Goal: Information Seeking & Learning: Find specific page/section

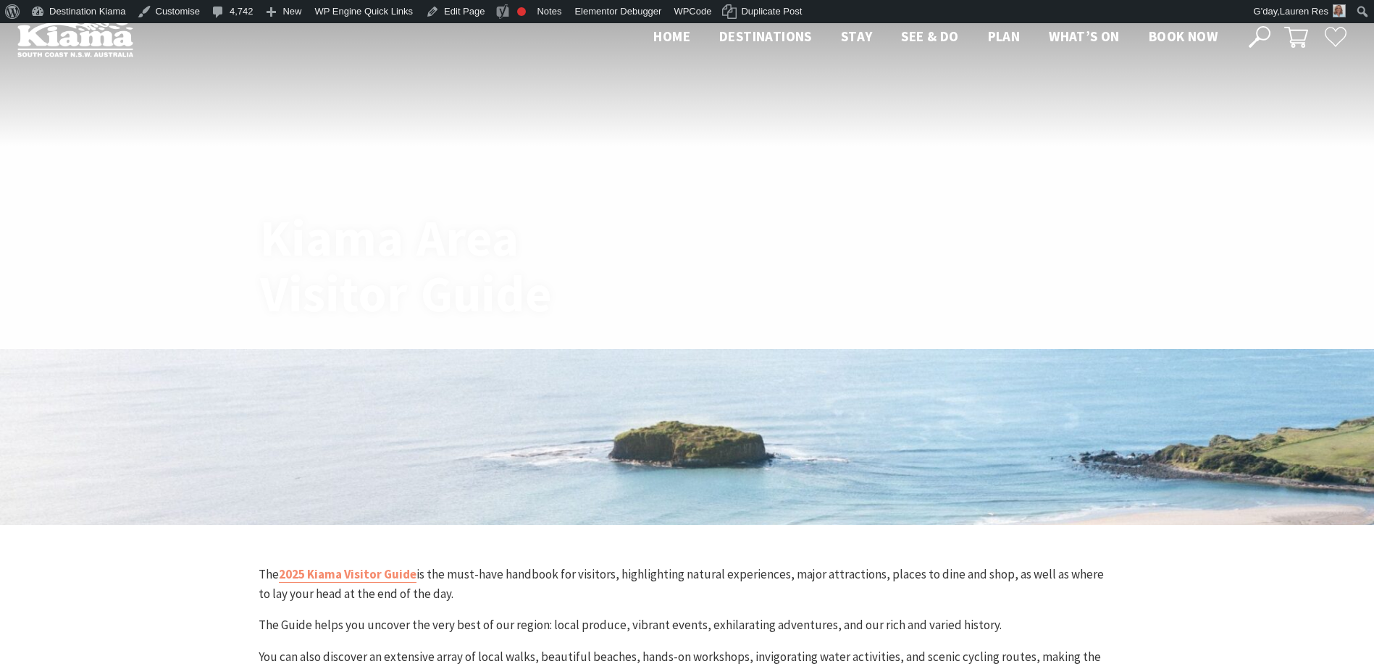
scroll to position [652, 0]
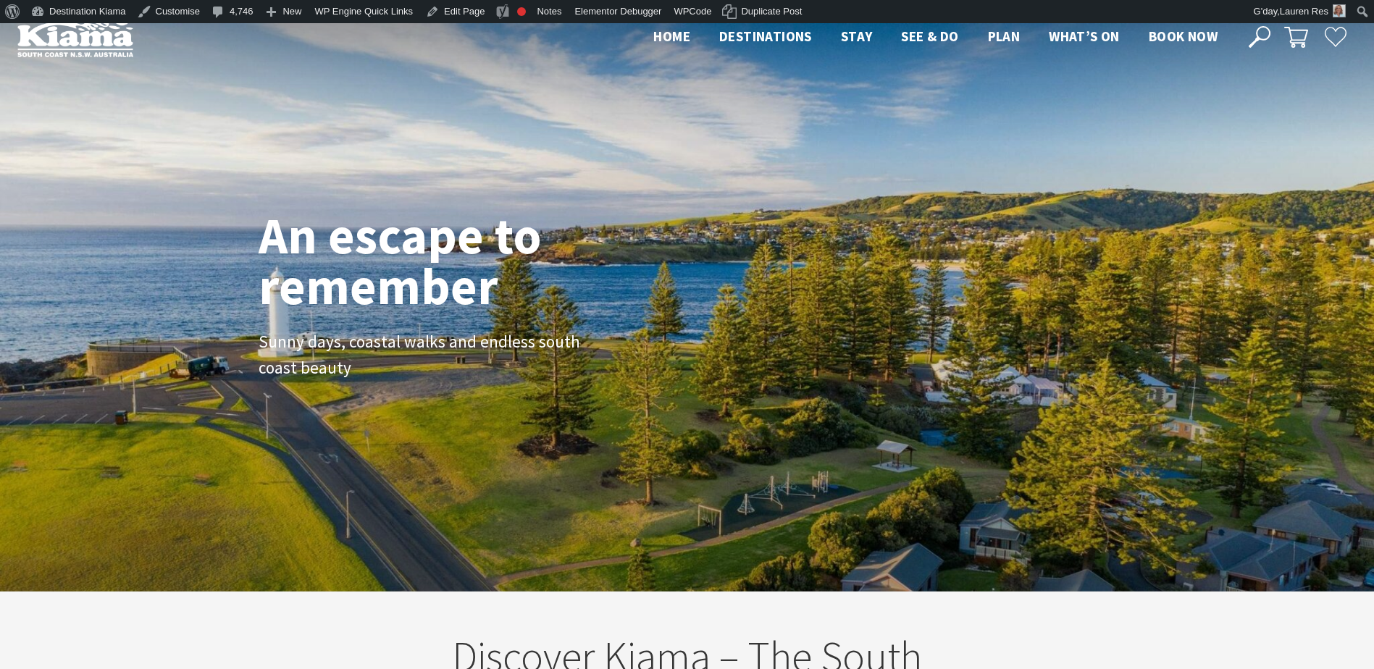
scroll to position [22, 1385]
click at [1259, 31] on icon at bounding box center [1260, 37] width 22 height 22
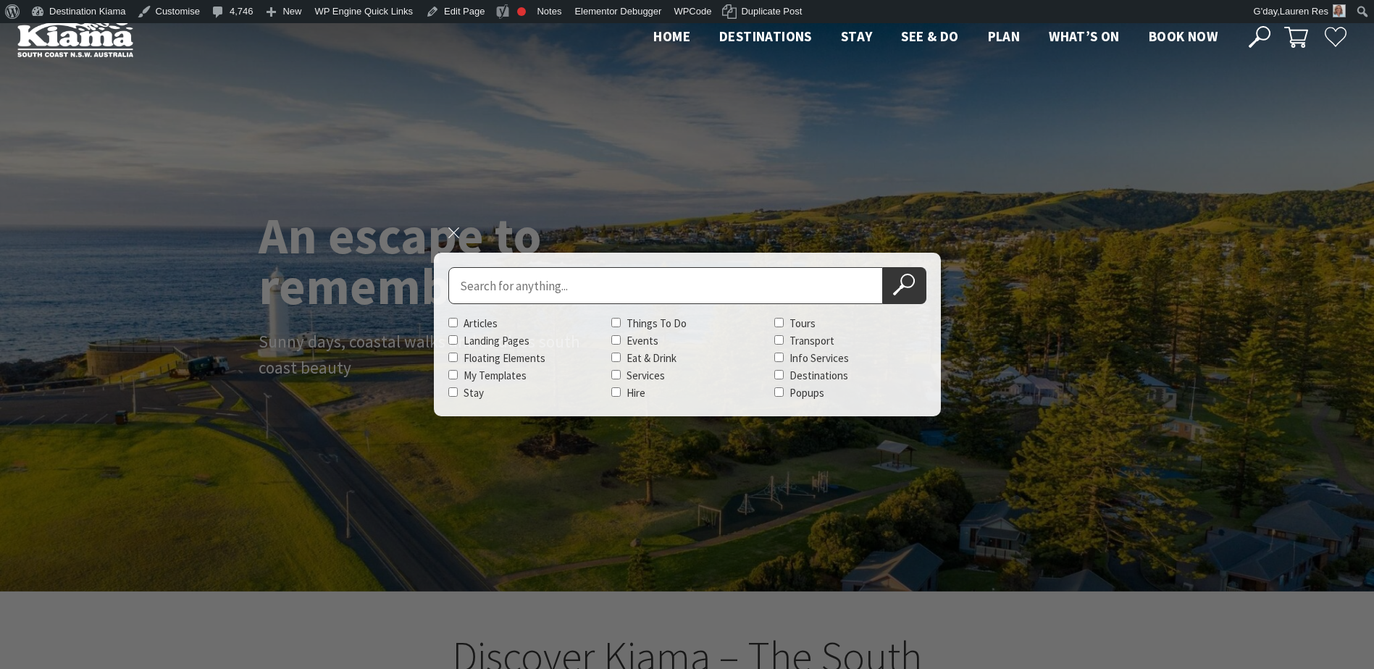
scroll to position [243, 1385]
click at [510, 274] on input "Search for" at bounding box center [665, 285] width 435 height 37
type input "siam"
click at [883, 267] on button "Search Now" at bounding box center [904, 285] width 43 height 37
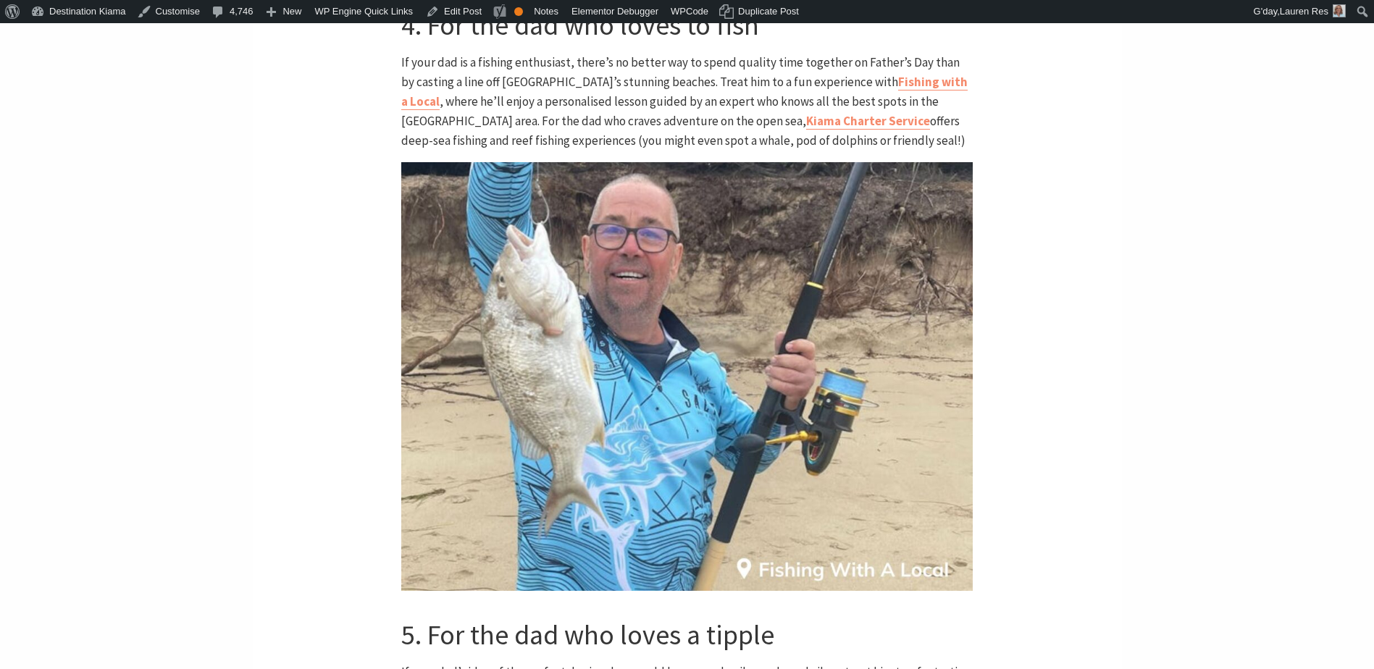
scroll to position [2390, 0]
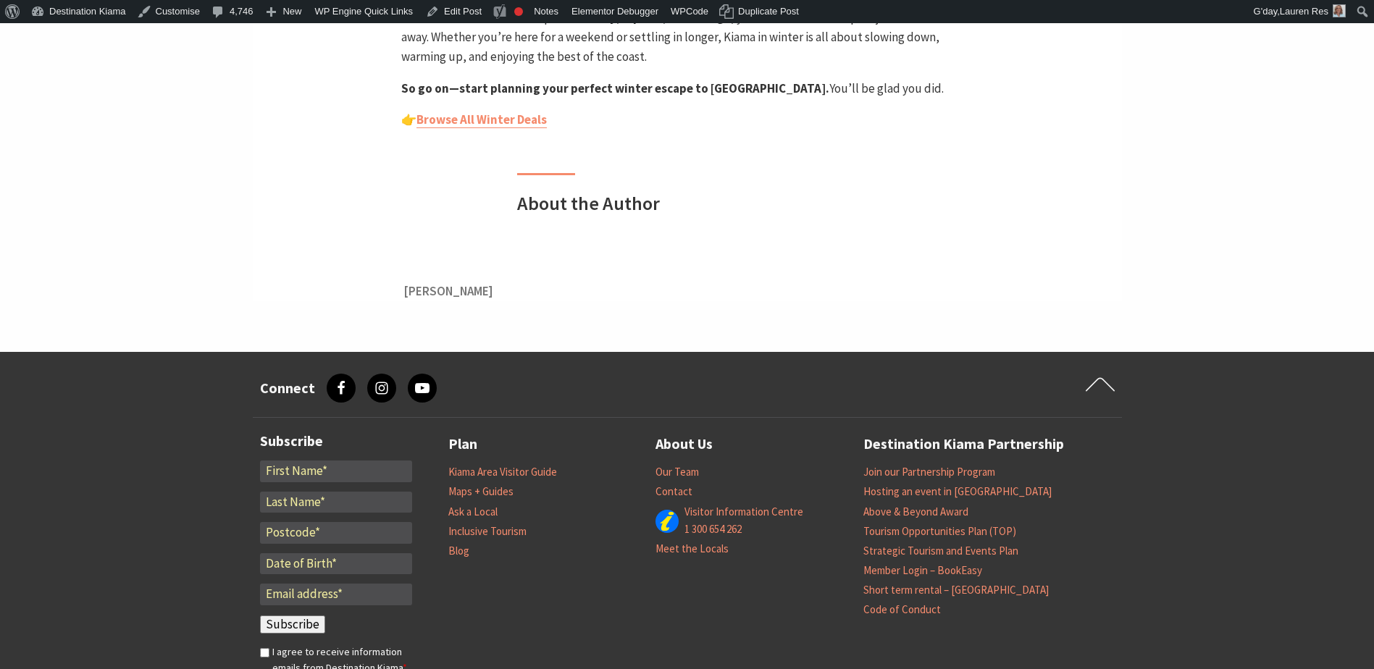
scroll to position [2607, 0]
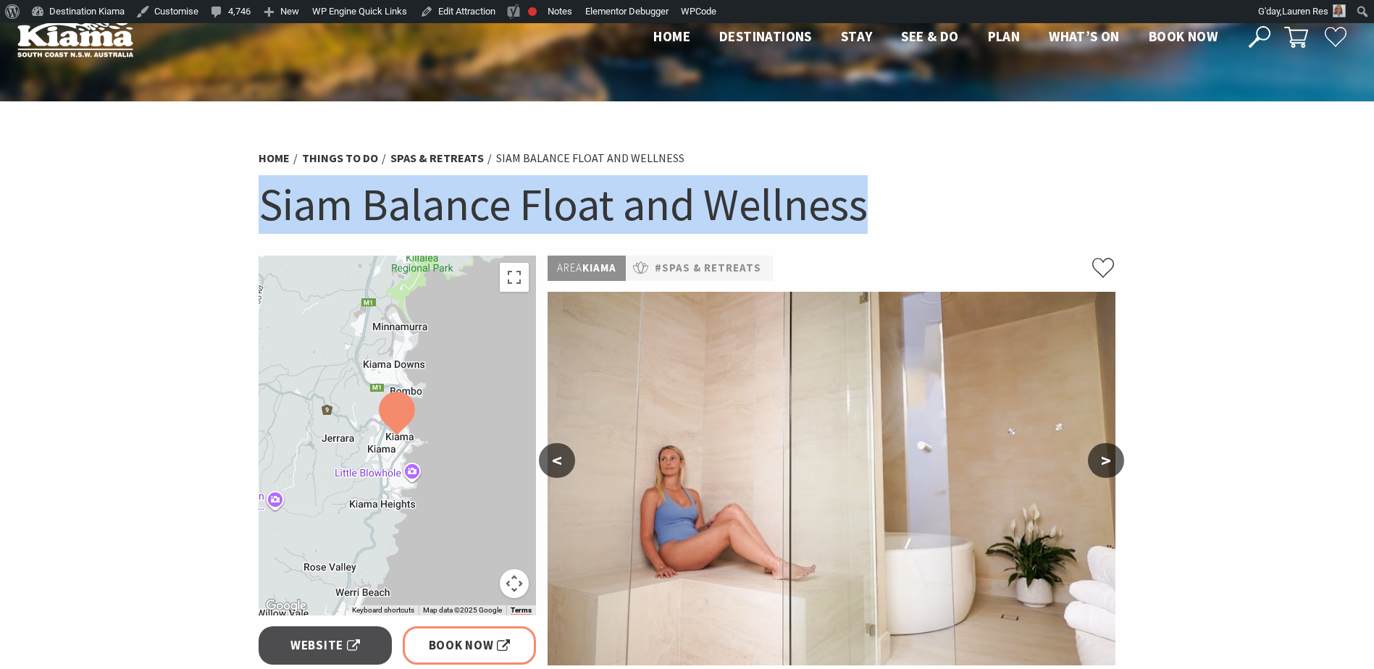
drag, startPoint x: 869, startPoint y: 202, endPoint x: 256, endPoint y: 195, distance: 612.7
click at [256, 195] on div "Home Things To Do Spas & Retreats Siam Balance Float and Wellness Siam Balance …" at bounding box center [687, 198] width 869 height 114
copy h1 "Siam Balance Float and Wellness"
click at [463, 11] on link "Edit Attraction" at bounding box center [457, 11] width 87 height 23
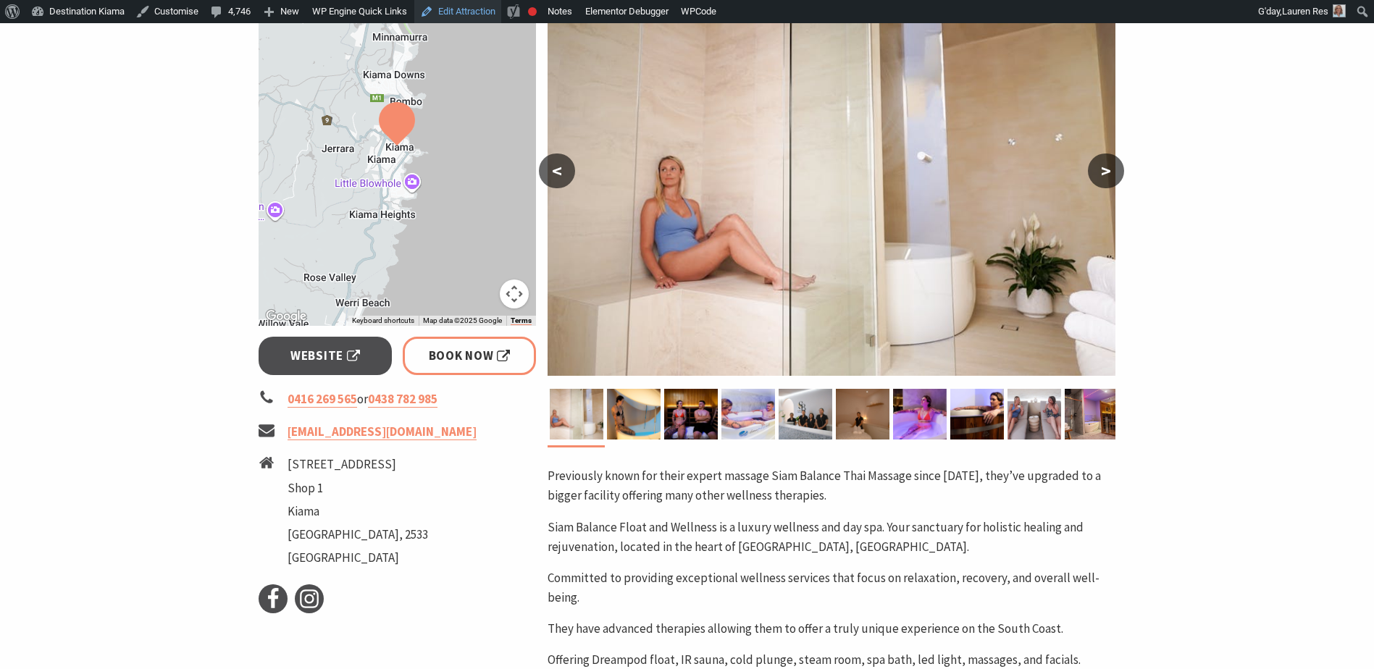
scroll to position [217, 0]
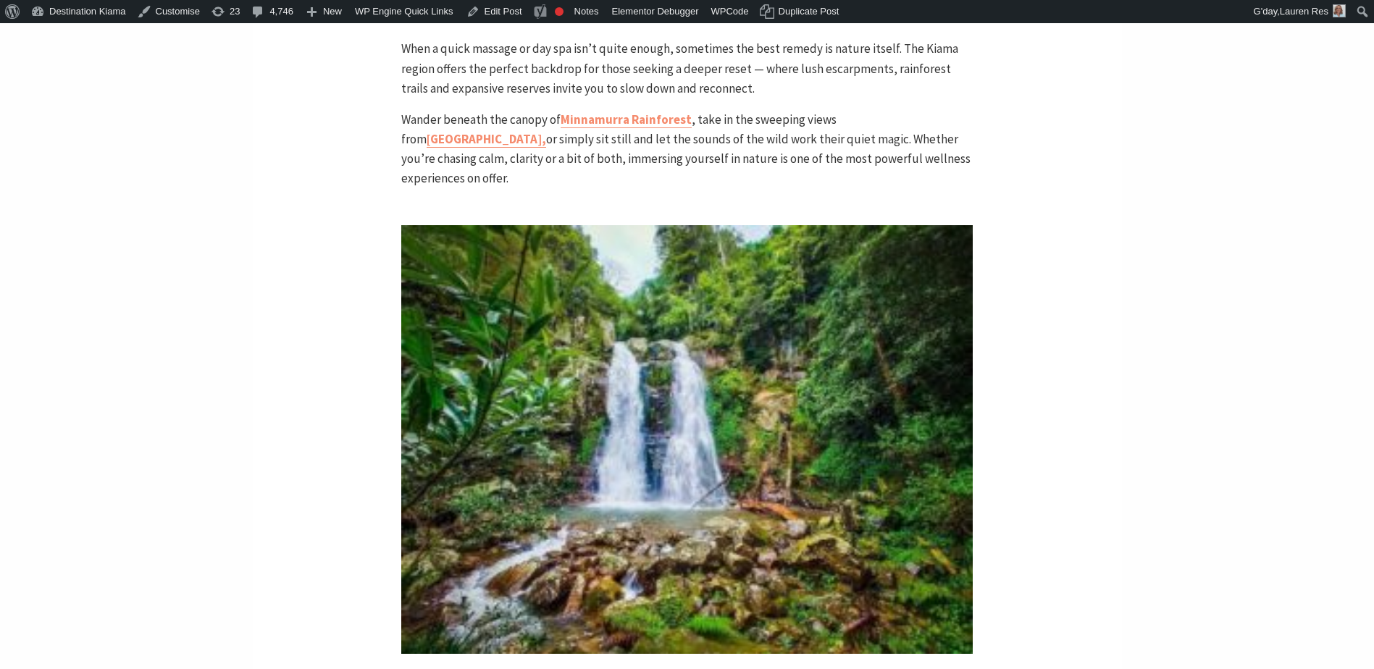
scroll to position [4128, 0]
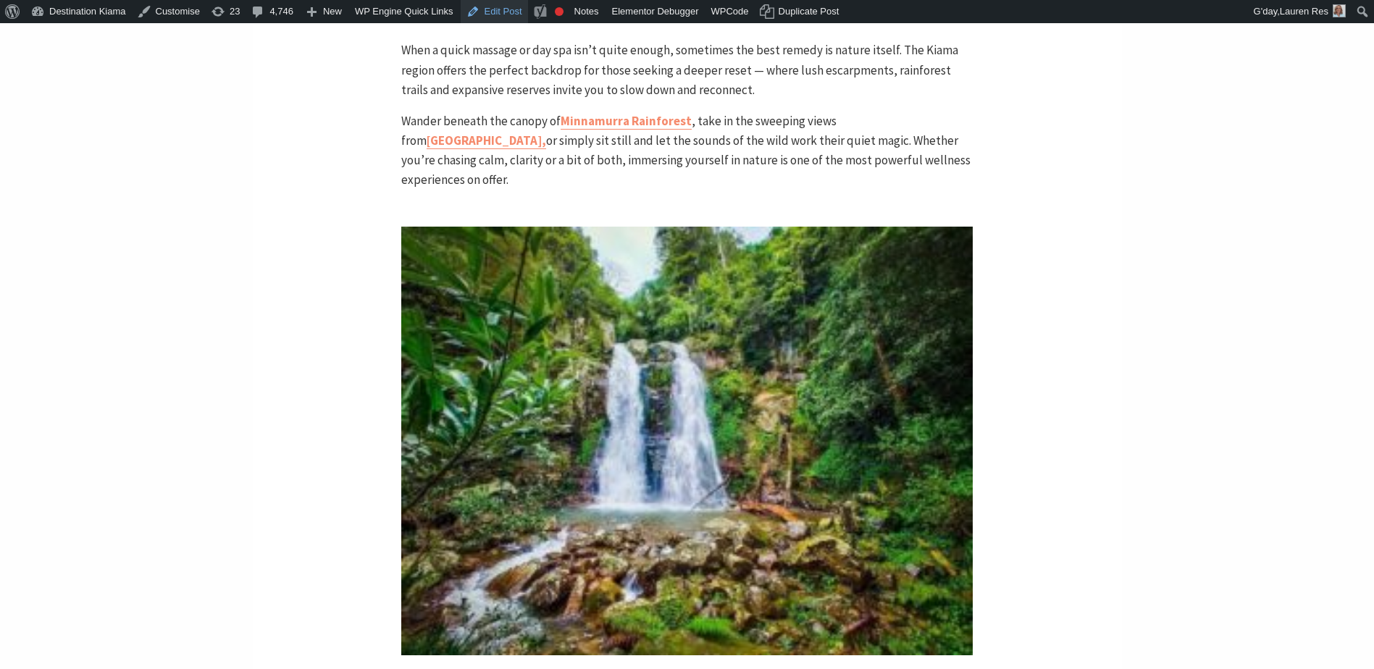
click at [482, 14] on link "Edit Post" at bounding box center [494, 11] width 67 height 23
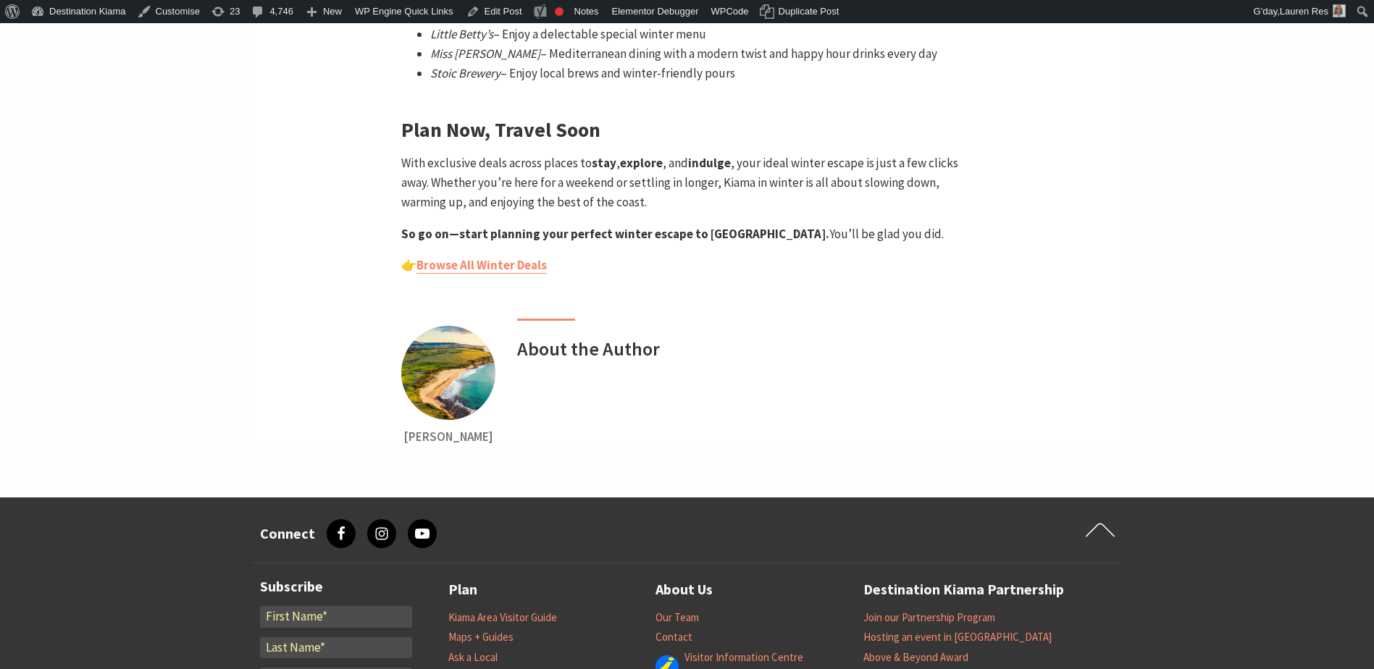
scroll to position [2462, 0]
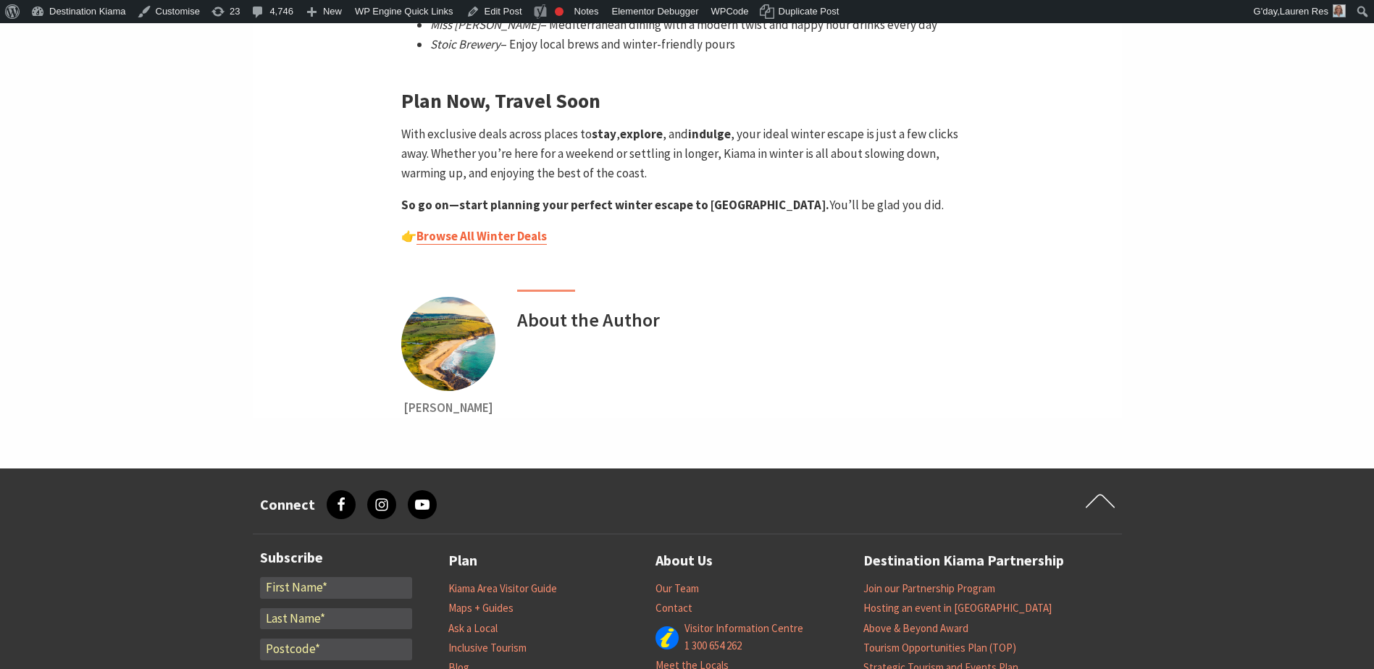
click at [519, 228] on link "Browse All Winter Deals" at bounding box center [481, 236] width 130 height 17
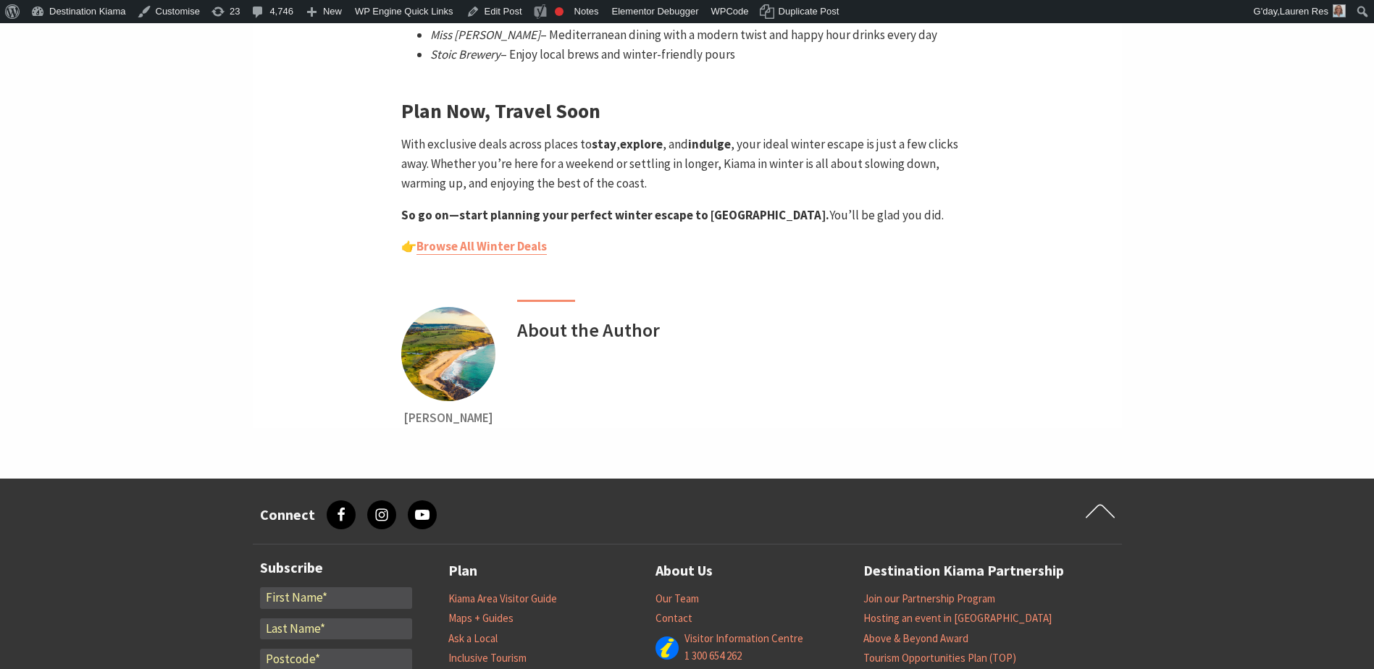
scroll to position [2607, 0]
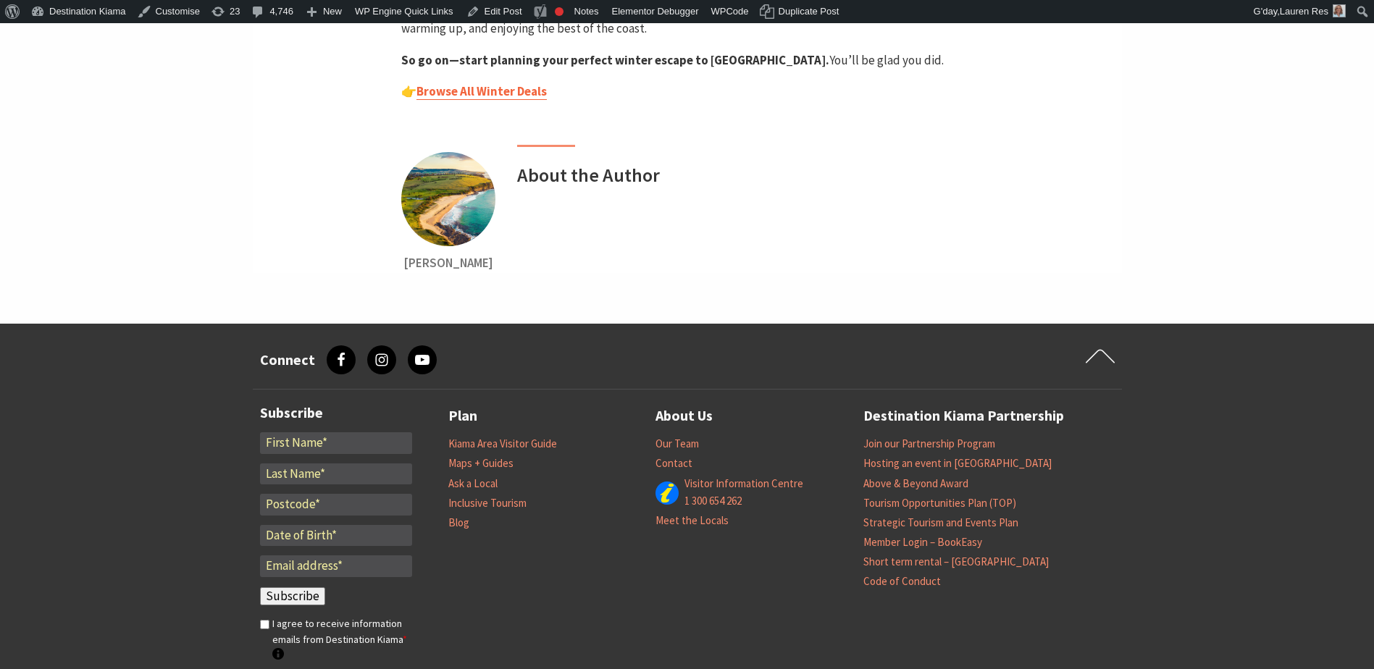
click at [471, 83] on link "Browse All Winter Deals" at bounding box center [481, 91] width 130 height 17
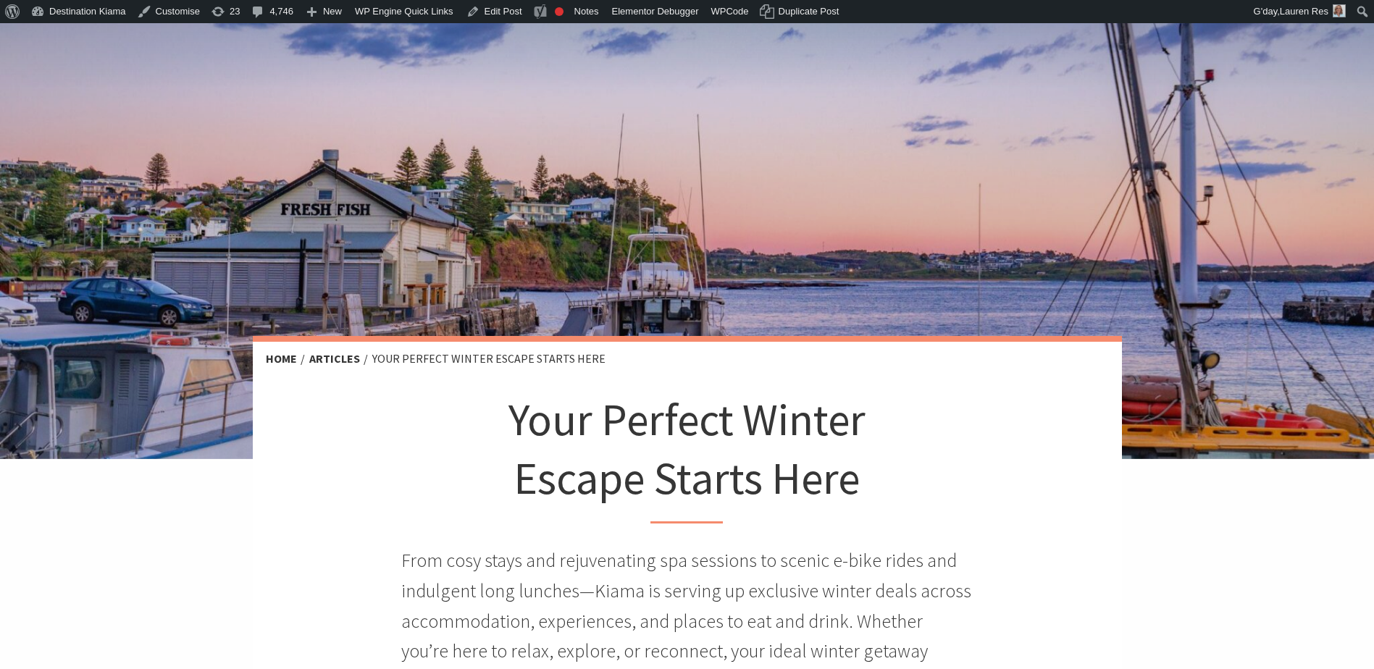
scroll to position [0, 0]
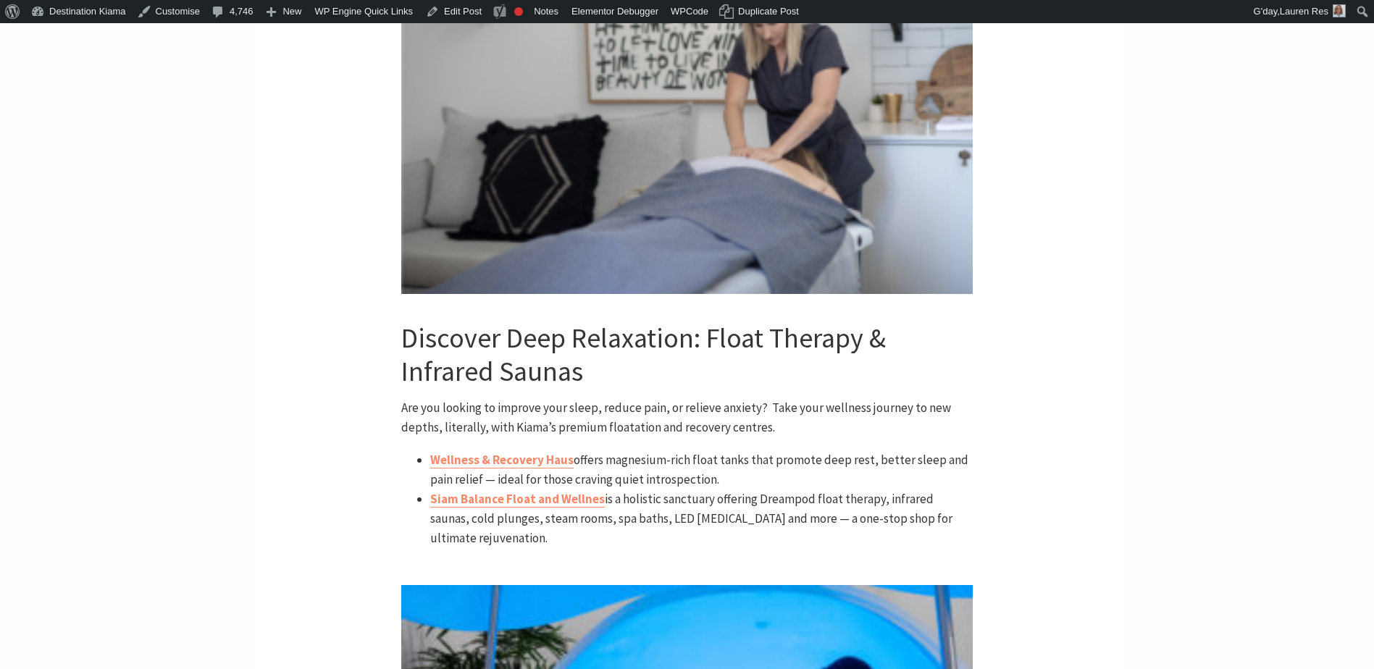
scroll to position [2535, 0]
